Goal: Information Seeking & Learning: Learn about a topic

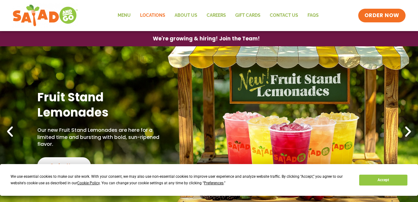
click at [155, 12] on link "Locations" at bounding box center [152, 15] width 35 height 14
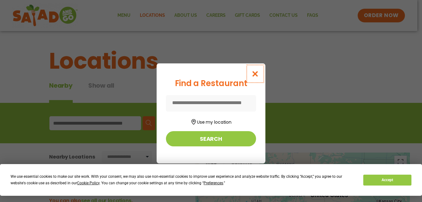
click at [256, 72] on icon "Close modal" at bounding box center [256, 74] width 8 height 7
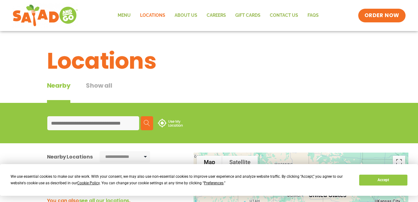
click at [112, 128] on input at bounding box center [93, 123] width 92 height 14
type input "*****"
click at [147, 128] on button "Search" at bounding box center [147, 123] width 12 height 14
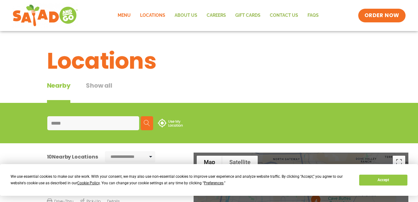
click at [131, 13] on link "Menu" at bounding box center [124, 15] width 22 height 14
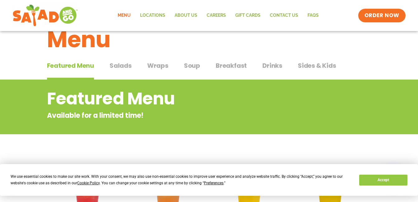
scroll to position [20, 0]
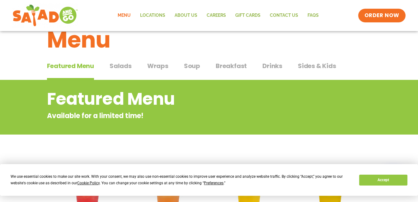
click at [116, 67] on span "Salads" at bounding box center [120, 65] width 22 height 9
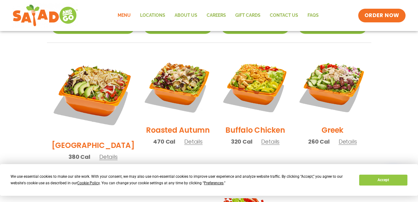
scroll to position [314, 0]
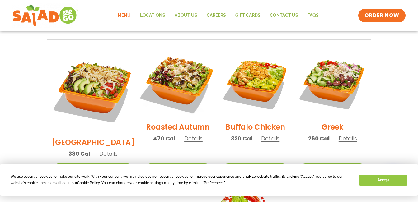
click at [163, 64] on img at bounding box center [178, 83] width 80 height 80
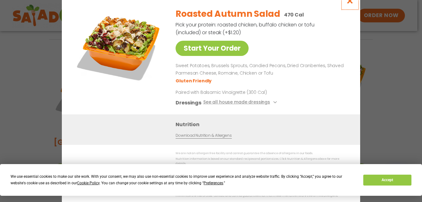
click at [350, 2] on icon "Close modal" at bounding box center [350, 1] width 8 height 7
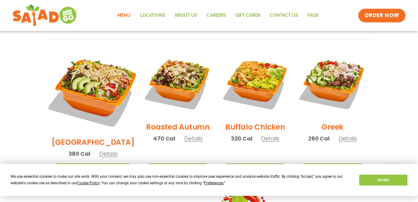
click at [79, 70] on img at bounding box center [92, 90] width 97 height 97
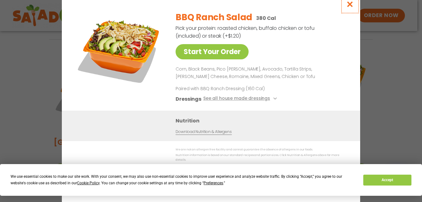
click at [350, 7] on icon "Close modal" at bounding box center [350, 4] width 8 height 7
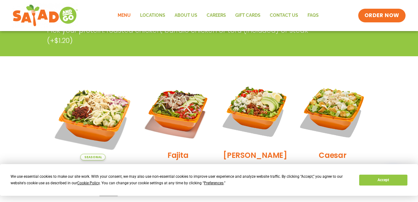
scroll to position [132, 0]
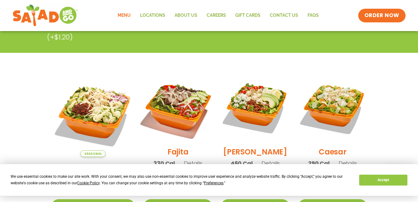
click at [190, 122] on img at bounding box center [178, 108] width 80 height 80
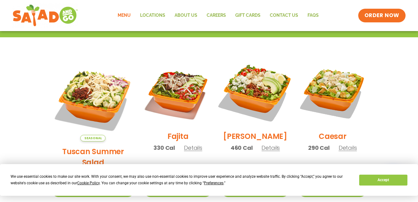
scroll to position [0, 0]
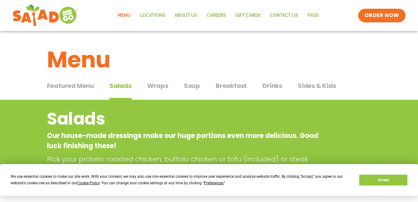
click at [241, 93] on button "Breakfast Breakfast" at bounding box center [231, 90] width 31 height 19
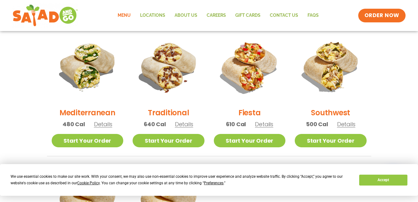
scroll to position [165, 0]
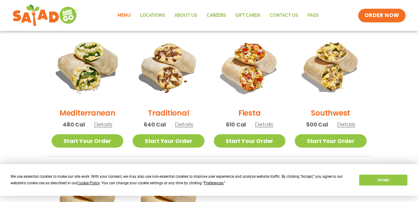
click at [86, 68] on img at bounding box center [87, 67] width 84 height 84
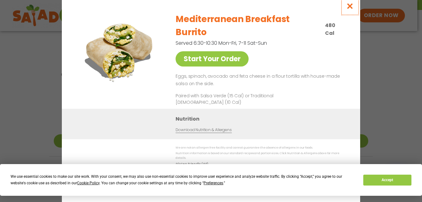
click at [352, 9] on icon "Close modal" at bounding box center [350, 6] width 8 height 7
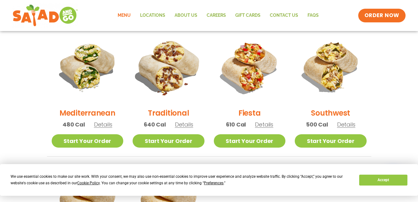
click at [179, 59] on img at bounding box center [168, 67] width 84 height 84
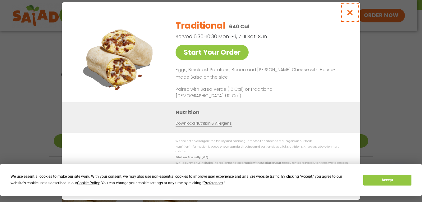
click at [349, 16] on icon "Close modal" at bounding box center [350, 12] width 8 height 7
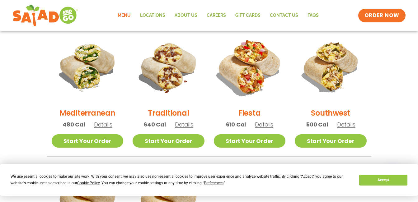
click at [247, 66] on img at bounding box center [249, 67] width 84 height 84
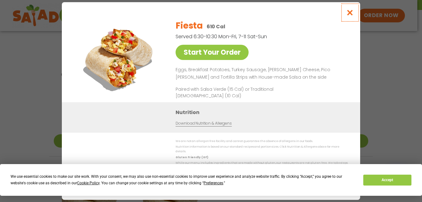
click at [351, 15] on icon "Close modal" at bounding box center [350, 12] width 8 height 7
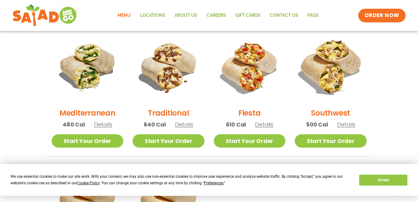
click at [331, 56] on img at bounding box center [330, 67] width 84 height 84
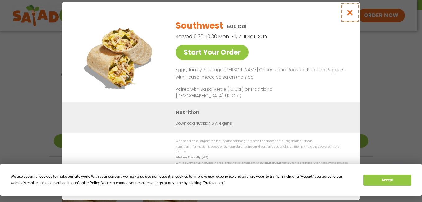
click at [348, 9] on button "Close modal" at bounding box center [350, 12] width 20 height 21
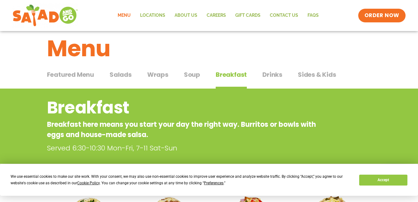
scroll to position [0, 0]
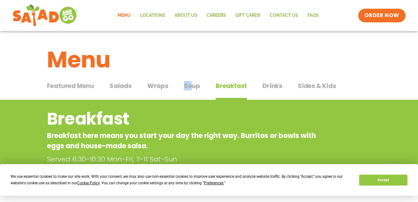
drag, startPoint x: 190, startPoint y: 80, endPoint x: 191, endPoint y: 85, distance: 4.4
click at [191, 85] on div "Featured Menu Featured Menu Salads Salads Wraps Wraps Soup Soup Breakfast Break…" at bounding box center [209, 89] width 324 height 21
click at [191, 85] on span "Soup" at bounding box center [192, 85] width 16 height 9
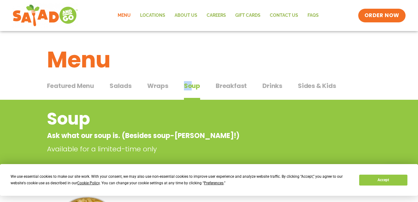
click at [274, 88] on span "Drinks" at bounding box center [272, 85] width 20 height 9
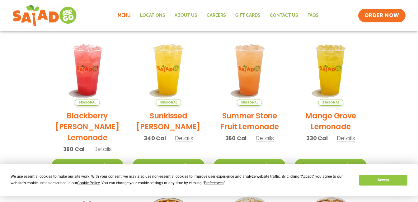
scroll to position [151, 0]
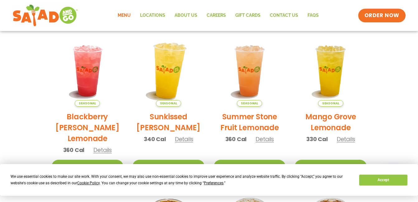
click at [178, 83] on img at bounding box center [168, 71] width 84 height 84
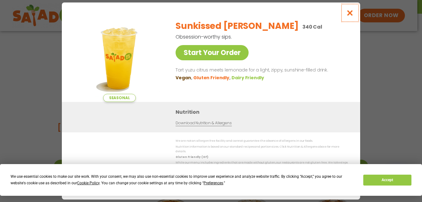
click at [349, 14] on icon "Close modal" at bounding box center [350, 13] width 8 height 7
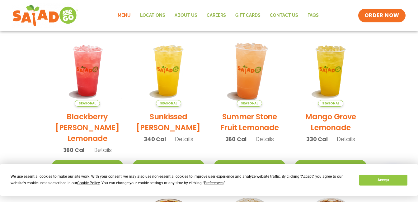
click at [251, 90] on img at bounding box center [249, 71] width 84 height 84
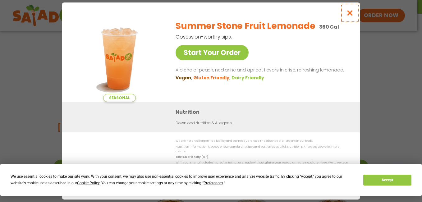
click at [352, 15] on icon "Close modal" at bounding box center [350, 13] width 8 height 7
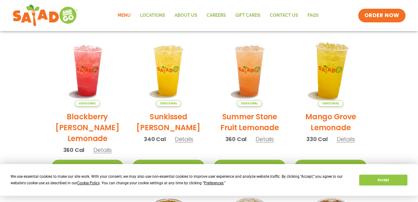
click at [330, 77] on img at bounding box center [330, 71] width 84 height 84
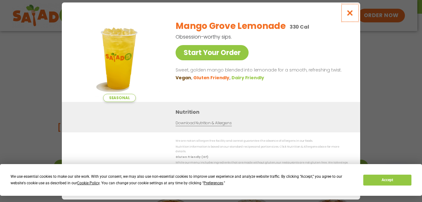
click at [348, 14] on icon "Close modal" at bounding box center [350, 13] width 8 height 7
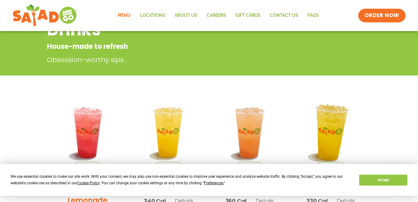
scroll to position [0, 0]
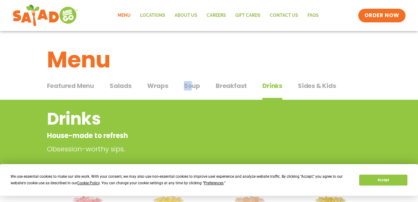
click at [321, 84] on span "Sides & Kids" at bounding box center [317, 85] width 38 height 9
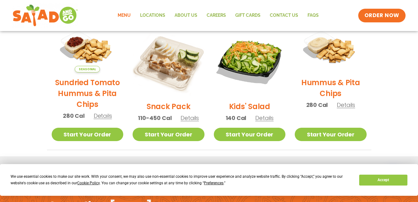
scroll to position [157, 0]
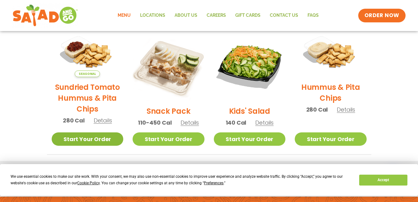
click at [91, 139] on link "Start Your Order" at bounding box center [88, 138] width 72 height 13
